Goal: Task Accomplishment & Management: Use online tool/utility

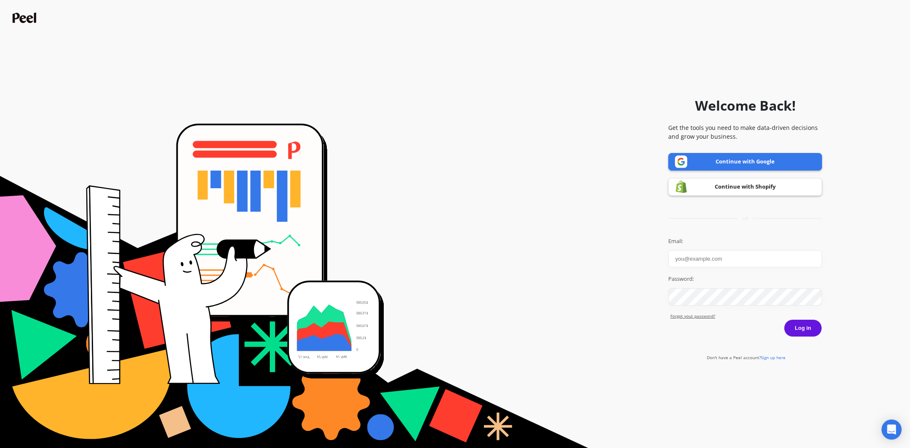
type input "[EMAIL_ADDRESS][DOMAIN_NAME]"
click at [795, 323] on button "Log in" at bounding box center [803, 328] width 38 height 18
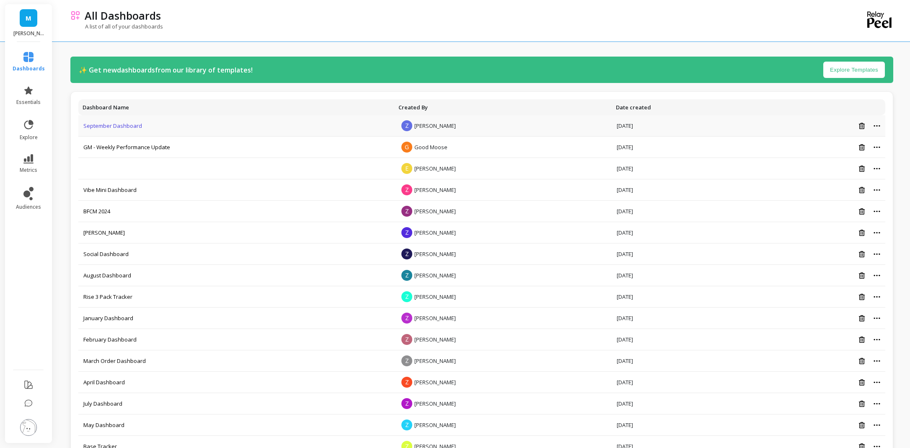
click at [138, 127] on link "September Dashboard" at bounding box center [112, 126] width 59 height 8
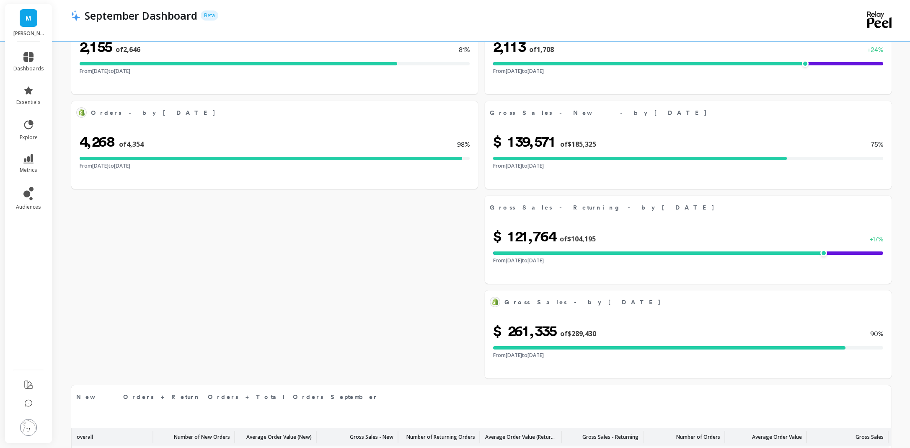
select select "sum"
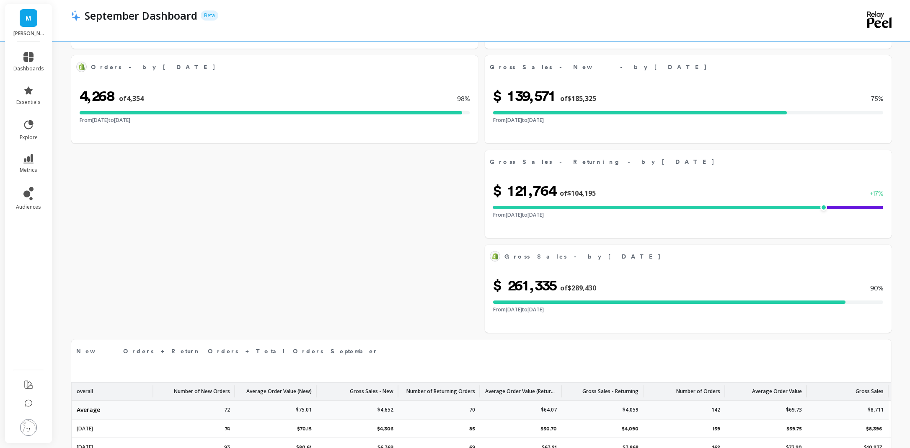
select select "sum"
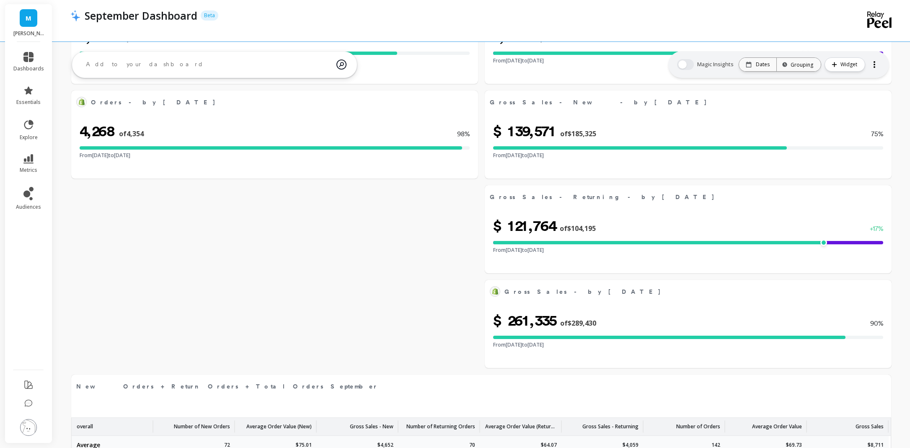
select select "sum"
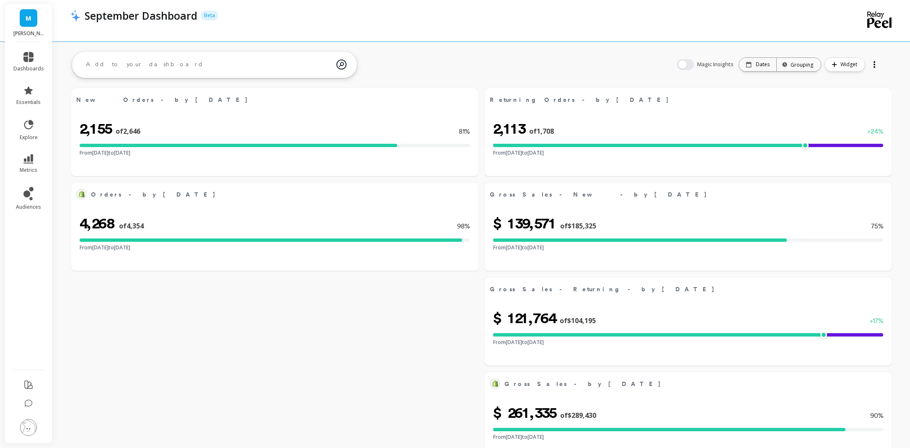
scroll to position [0, 0]
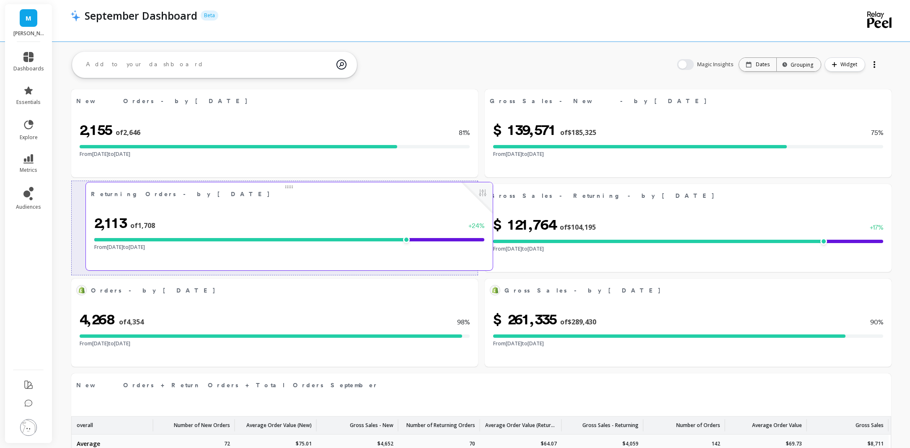
drag, startPoint x: 683, startPoint y: 117, endPoint x: 282, endPoint y: 207, distance: 411.1
click at [282, 207] on div "2,113 of 1,708 + 24 % From Sep 01, 2025 to Sep 30, 2025" at bounding box center [289, 233] width 407 height 56
select select "sum"
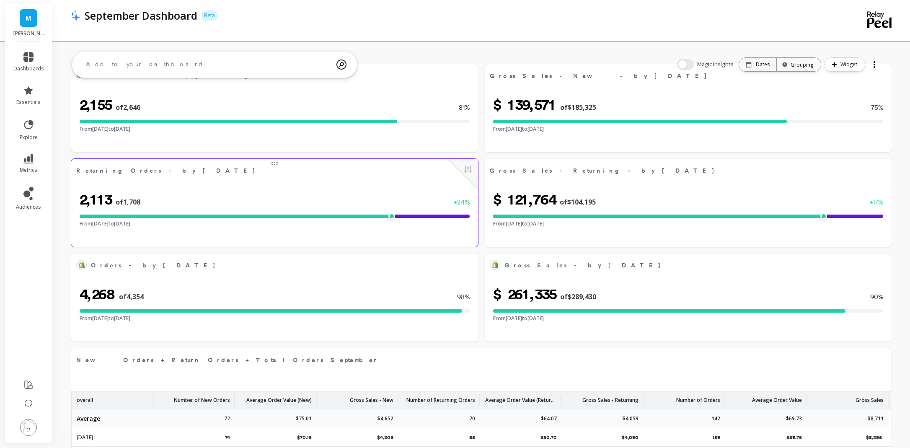
scroll to position [28, 0]
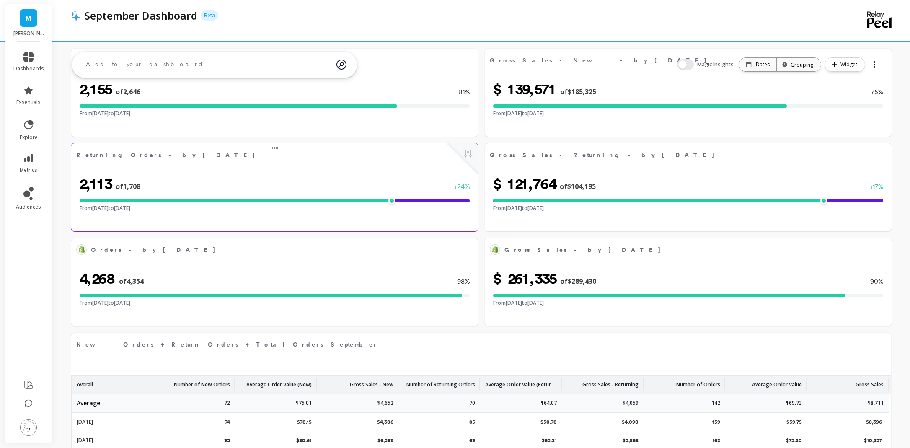
select select "sum"
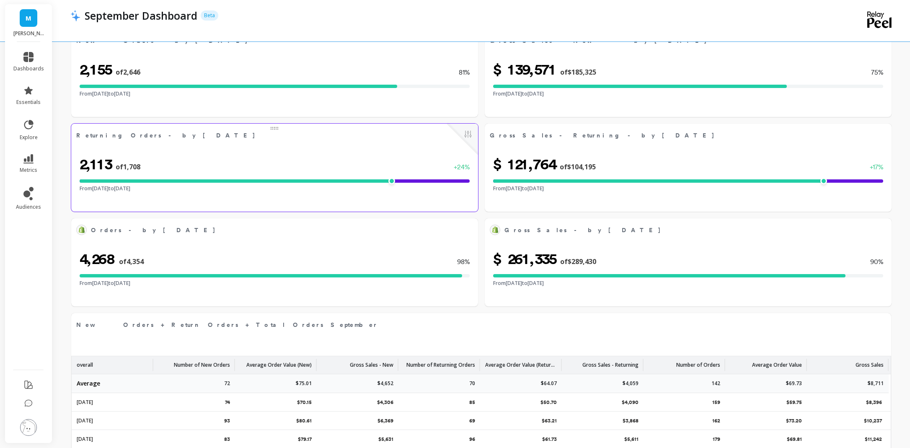
select select "sum"
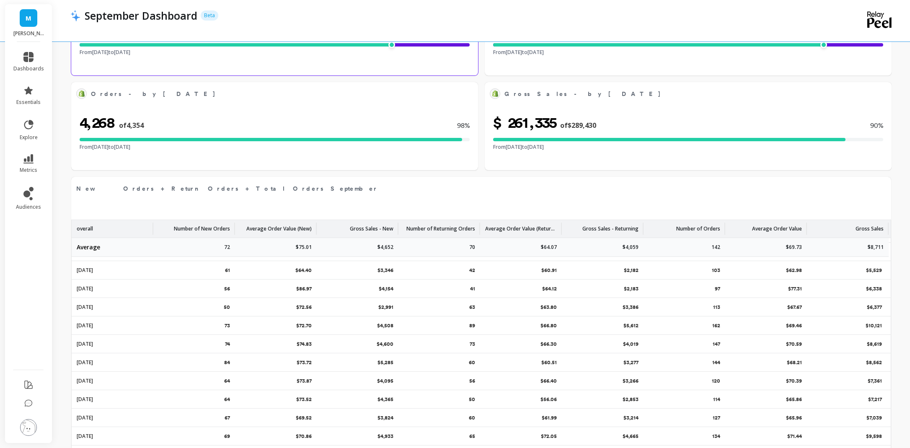
scroll to position [347, 0]
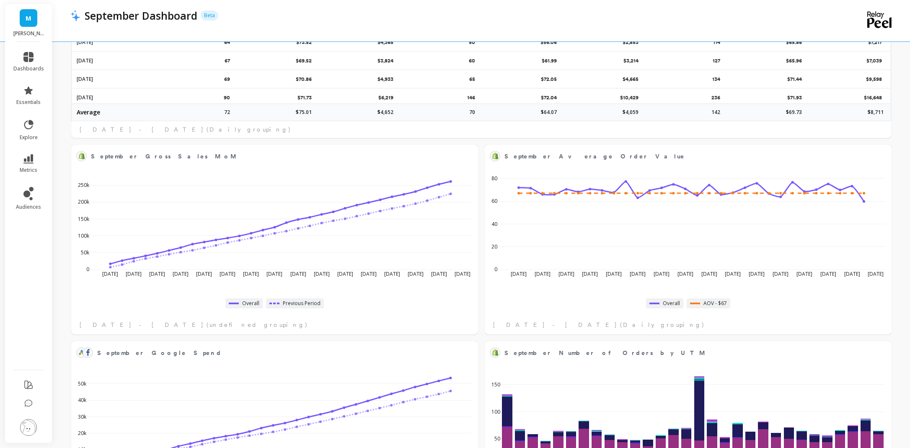
select select "sum"
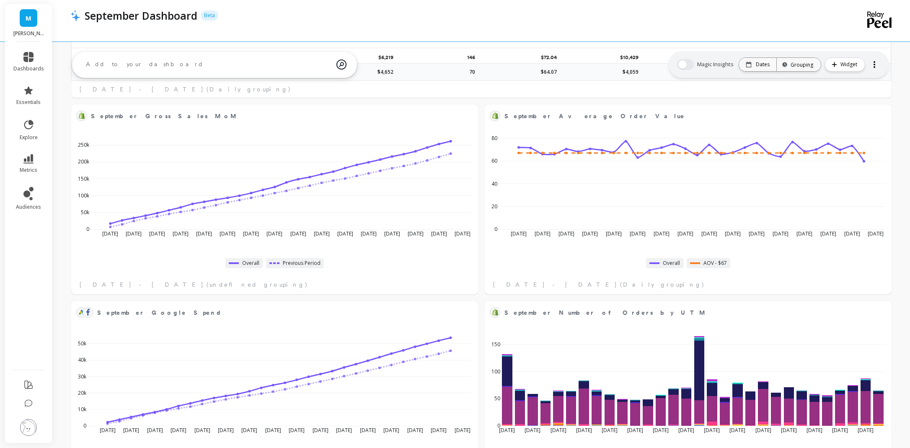
select select "sum"
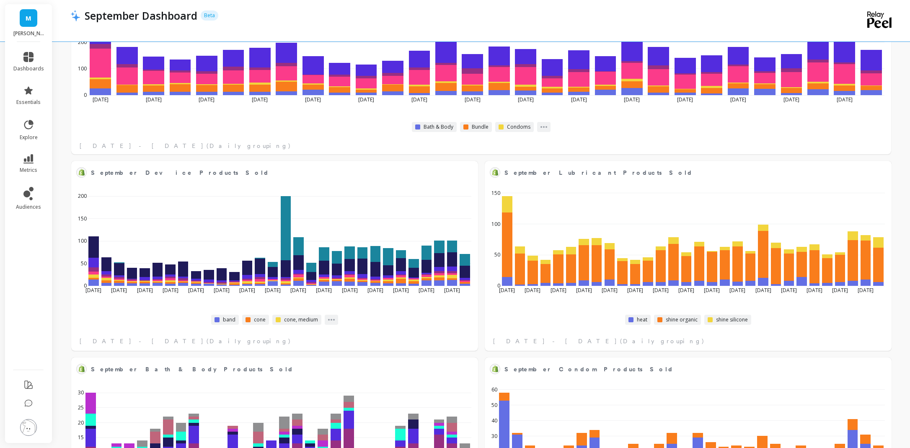
select select "sum"
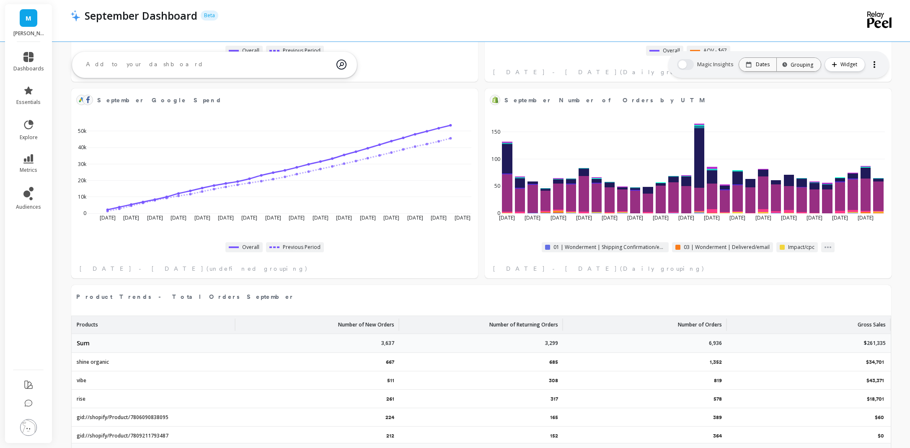
scroll to position [803, 0]
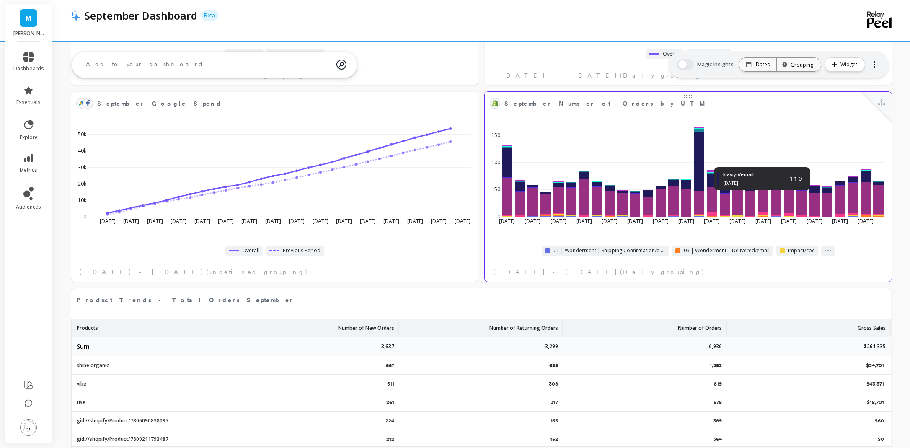
select select "sum"
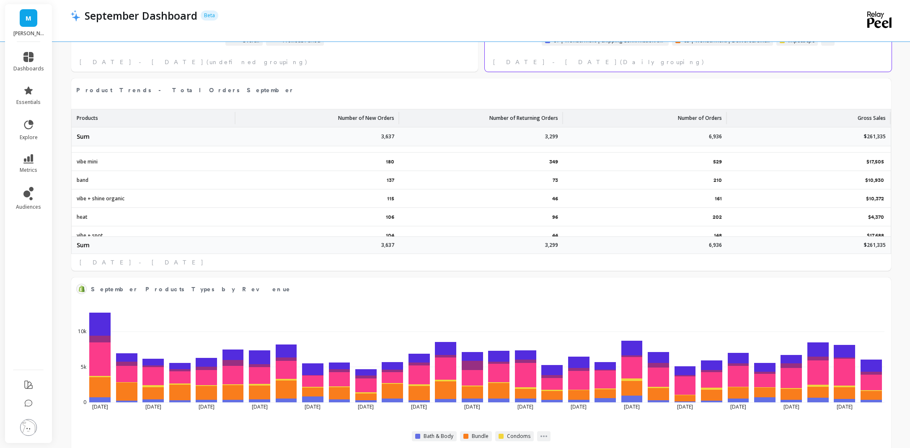
scroll to position [0, 0]
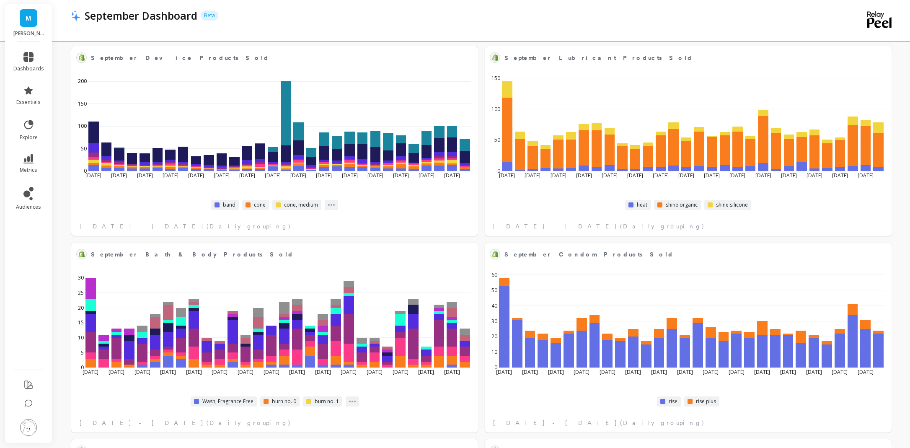
select select "sum"
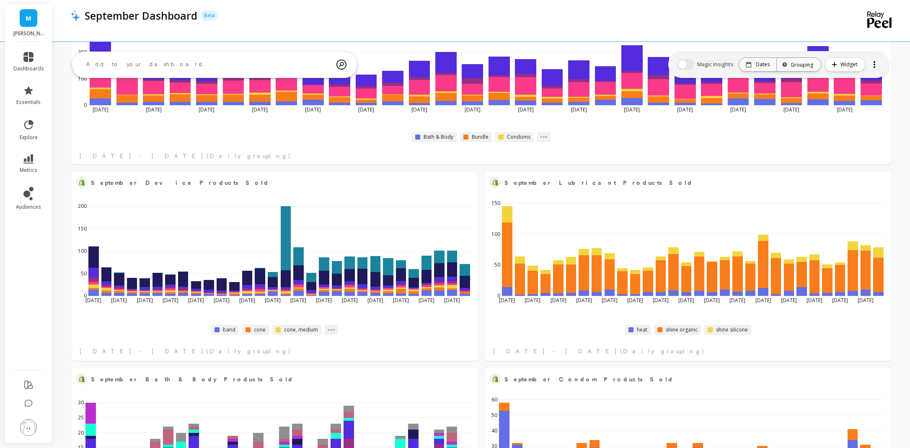
scroll to position [1507, 0]
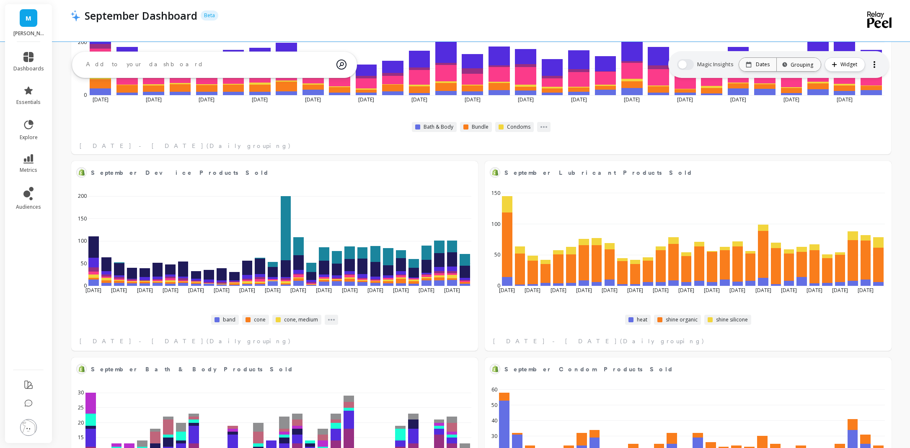
select select "sum"
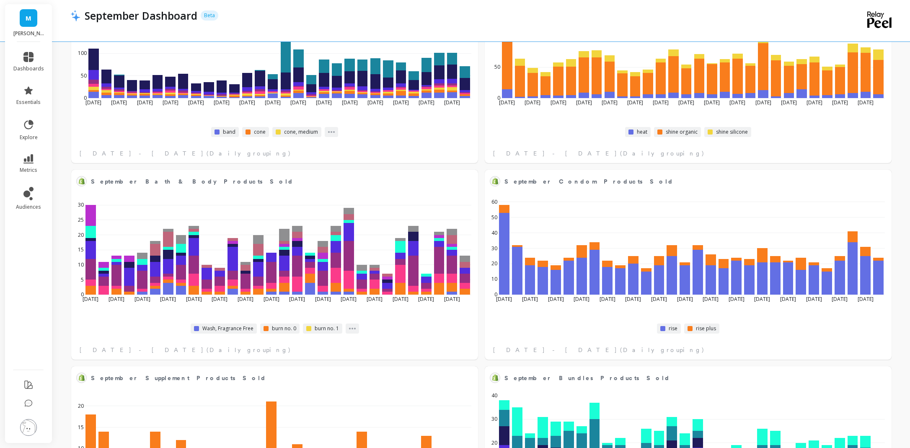
scroll to position [1825, 0]
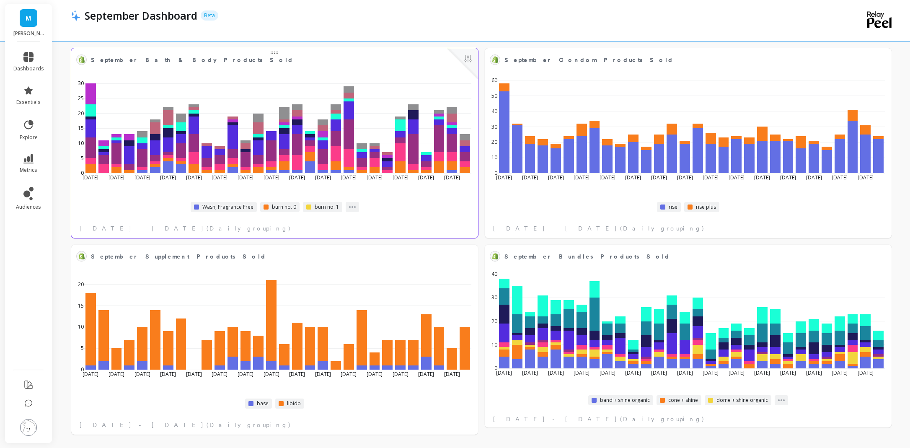
select select "sum"
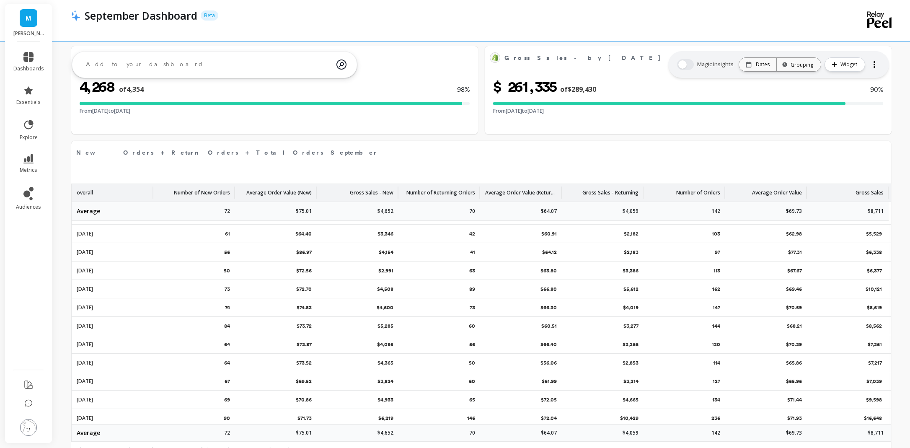
scroll to position [0, 0]
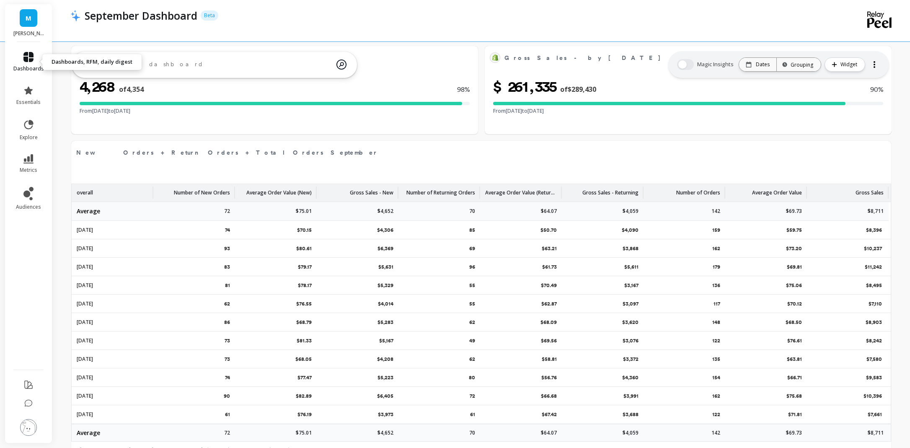
click at [29, 60] on icon at bounding box center [28, 57] width 10 height 10
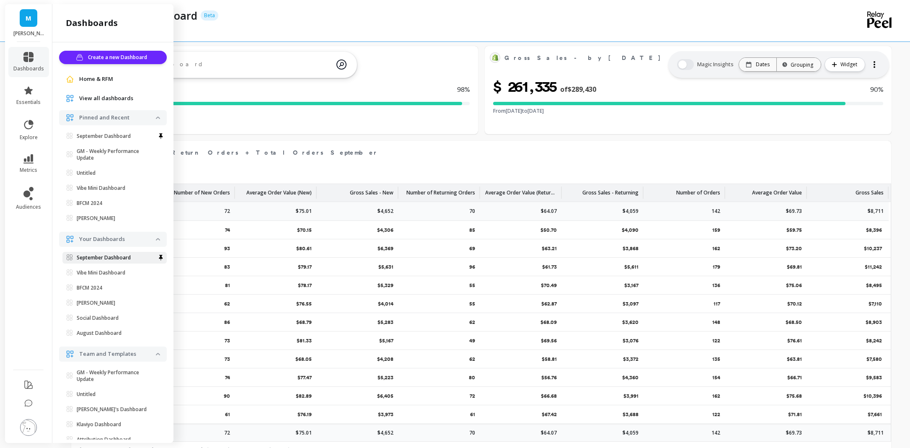
click at [114, 260] on p "September Dashboard" at bounding box center [104, 257] width 54 height 7
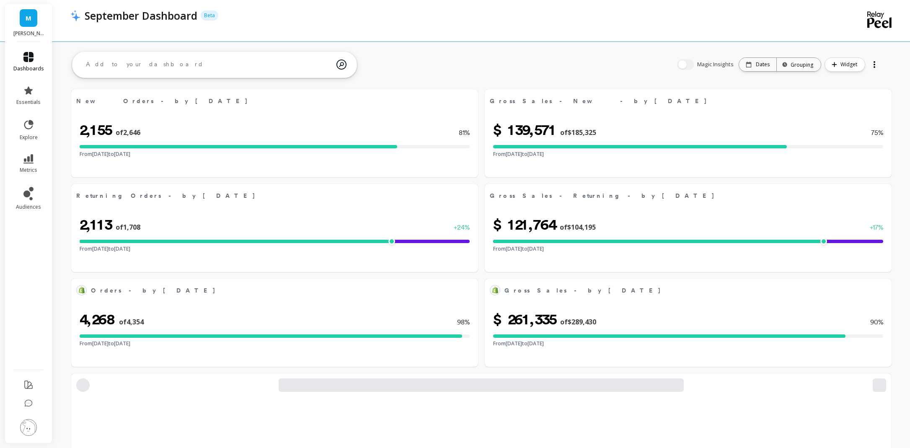
select select "sum"
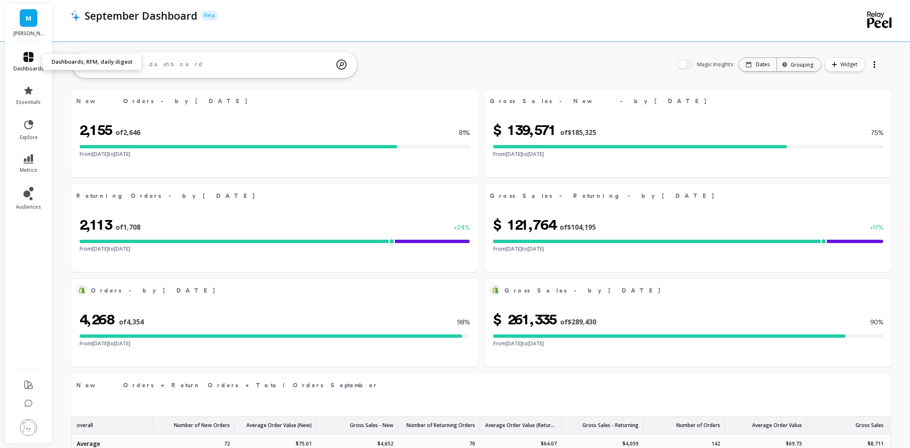
select select "sum"
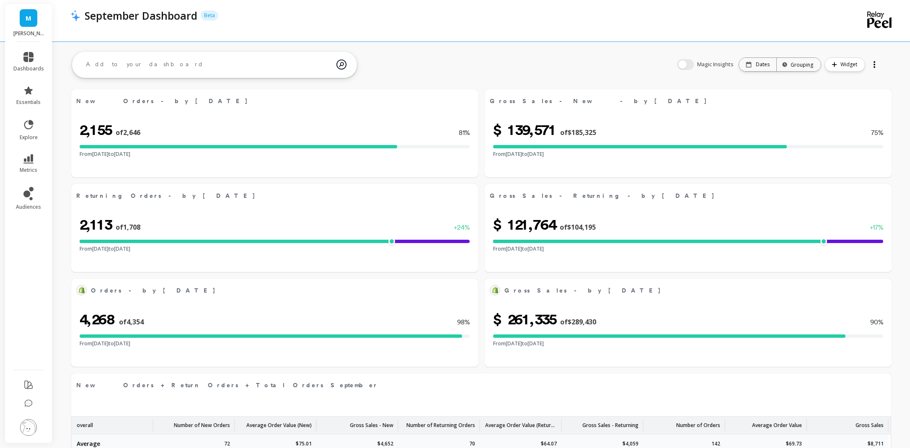
select select "sum"
click at [18, 55] on link "dashboards" at bounding box center [28, 62] width 31 height 20
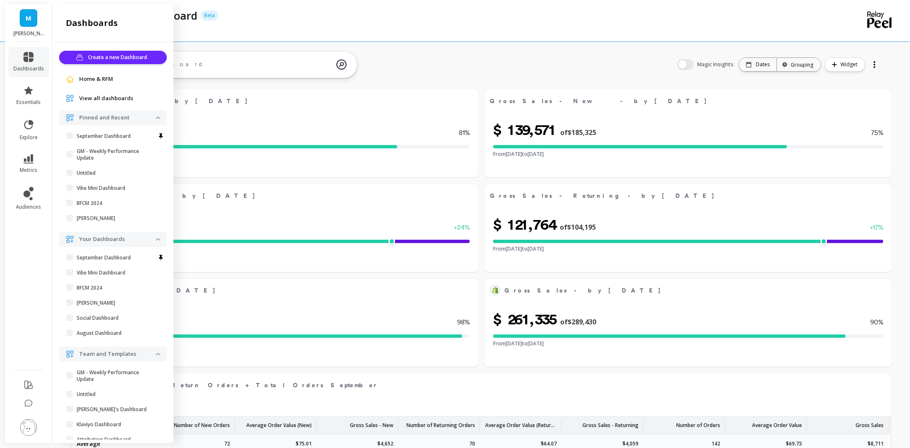
click at [111, 95] on span "View all dashboards" at bounding box center [106, 98] width 54 height 8
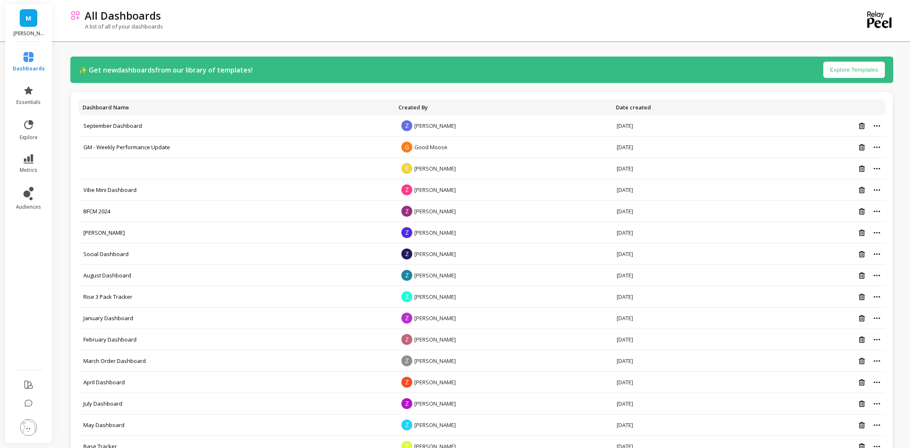
click at [21, 74] on li "dashboards" at bounding box center [29, 62] width 42 height 30
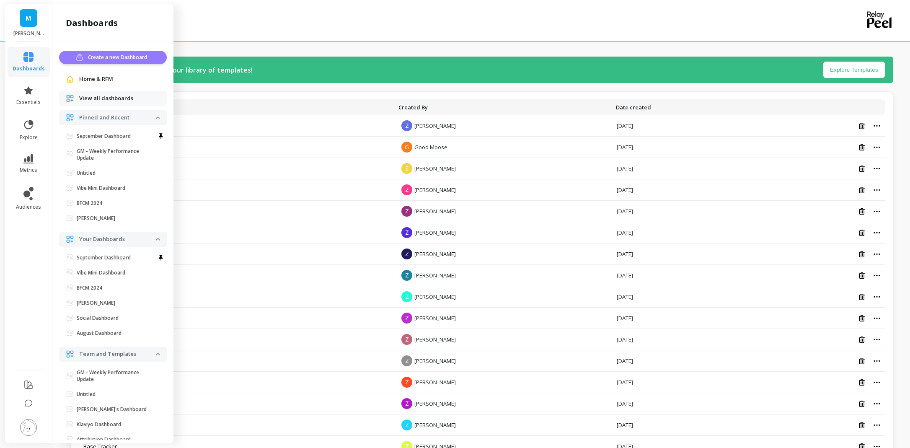
click at [129, 54] on span "Create a new Dashboard" at bounding box center [119, 57] width 62 height 8
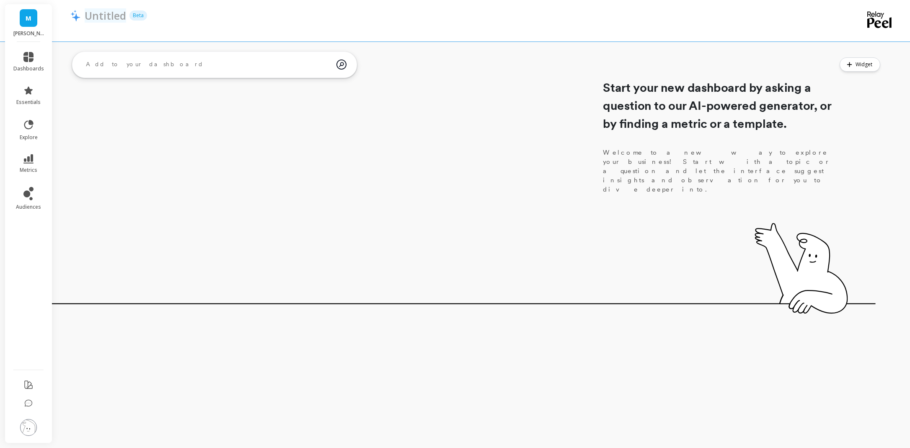
click at [106, 18] on p "Untitled" at bounding box center [105, 15] width 41 height 14
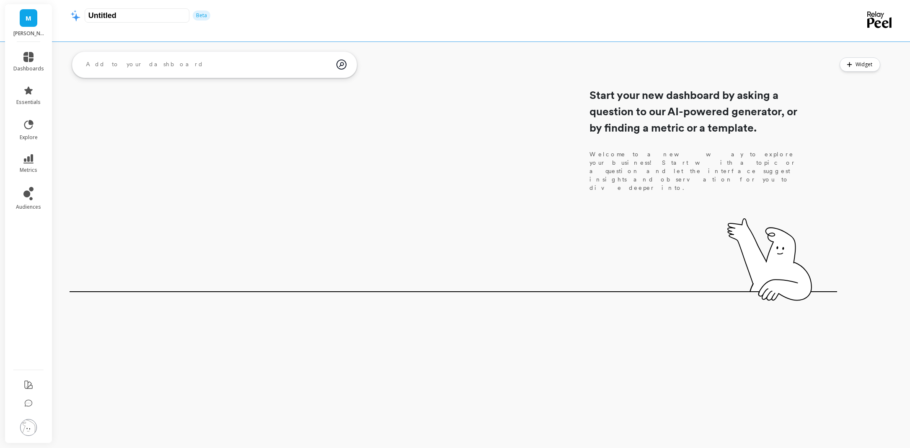
click at [106, 18] on input "Untitled" at bounding box center [137, 15] width 105 height 14
type input "October Dashboard"
click at [141, 167] on div "Start your new dashboard by asking a question to our AI-powered generator, or b…" at bounding box center [454, 171] width 768 height 246
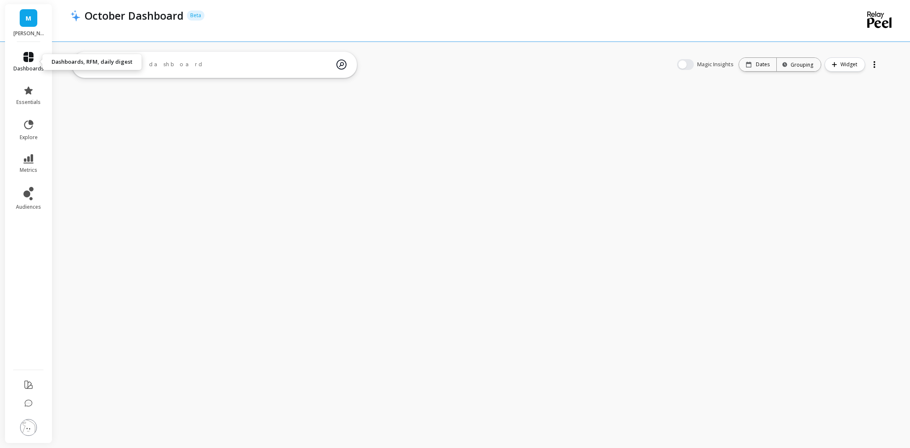
click at [34, 70] on span "dashboards" at bounding box center [28, 68] width 31 height 7
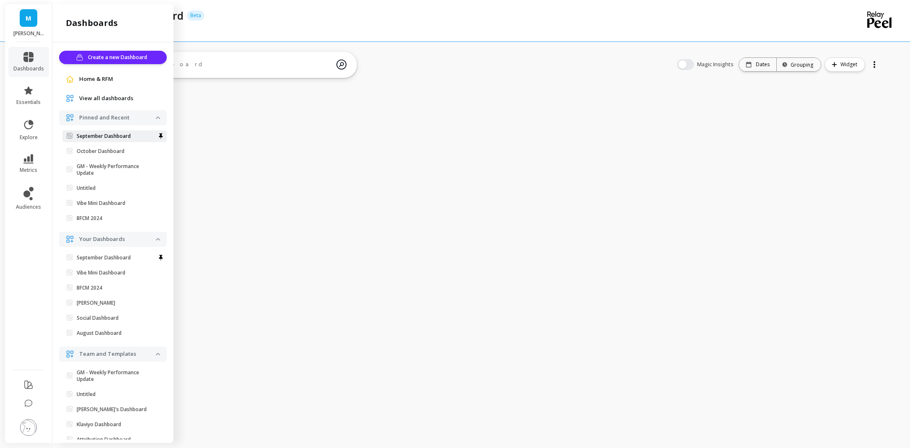
click at [119, 132] on link "September Dashboard" at bounding box center [114, 136] width 104 height 12
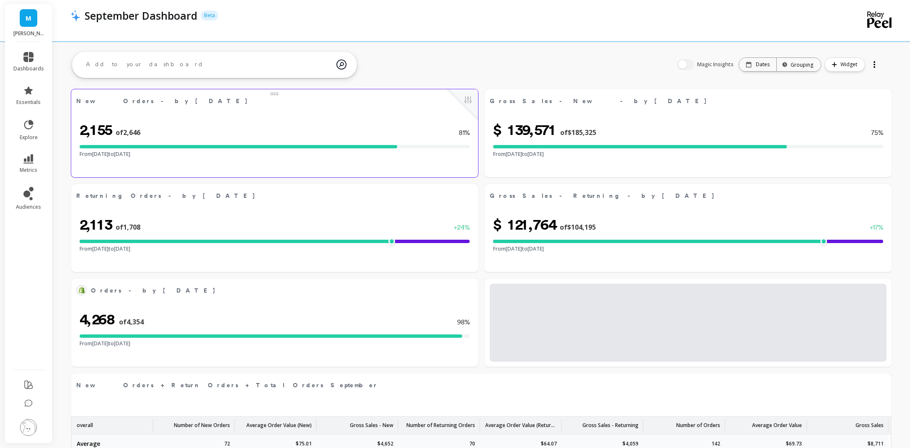
select select "sum"
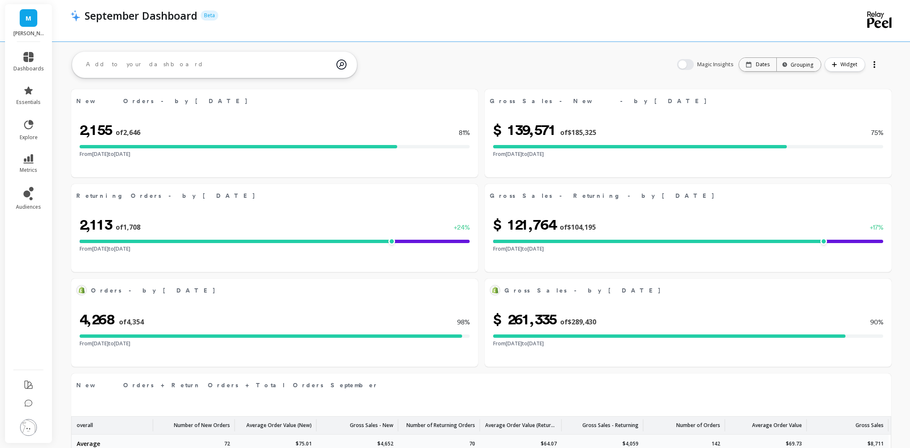
select select "sum"
